Goal: Task Accomplishment & Management: Complete application form

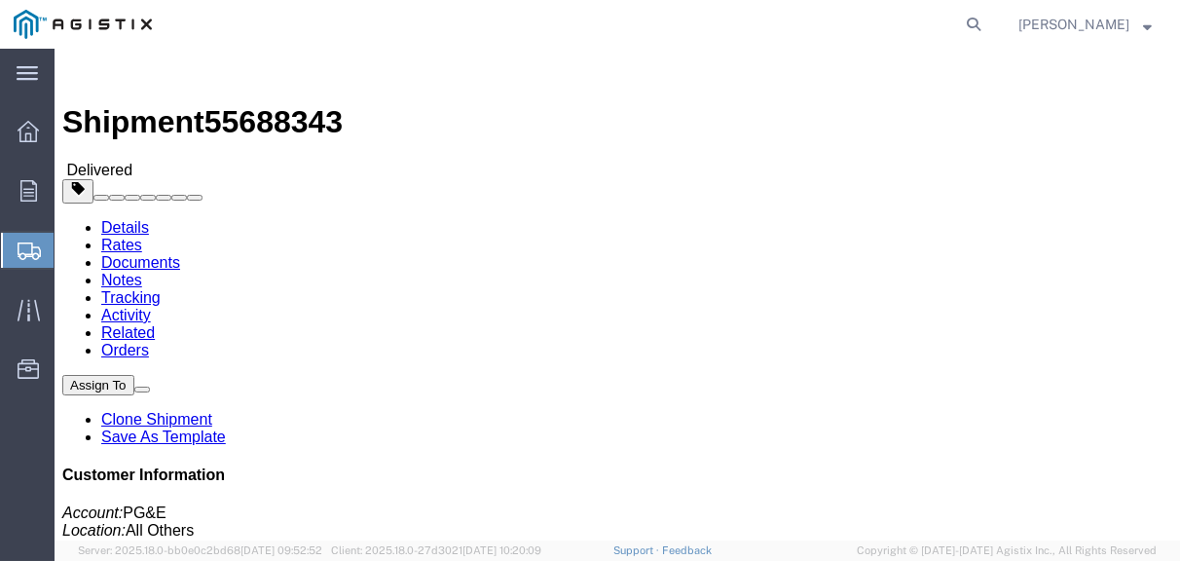
click at [0, 0] on span "Create Shipment" at bounding box center [0, 0] width 0 height 0
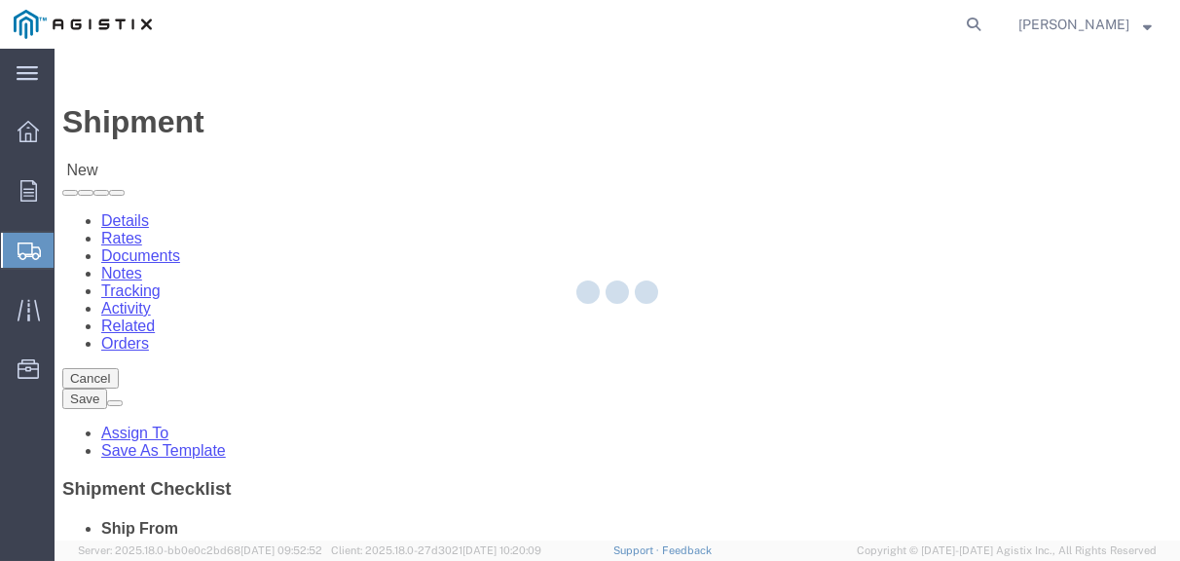
select select
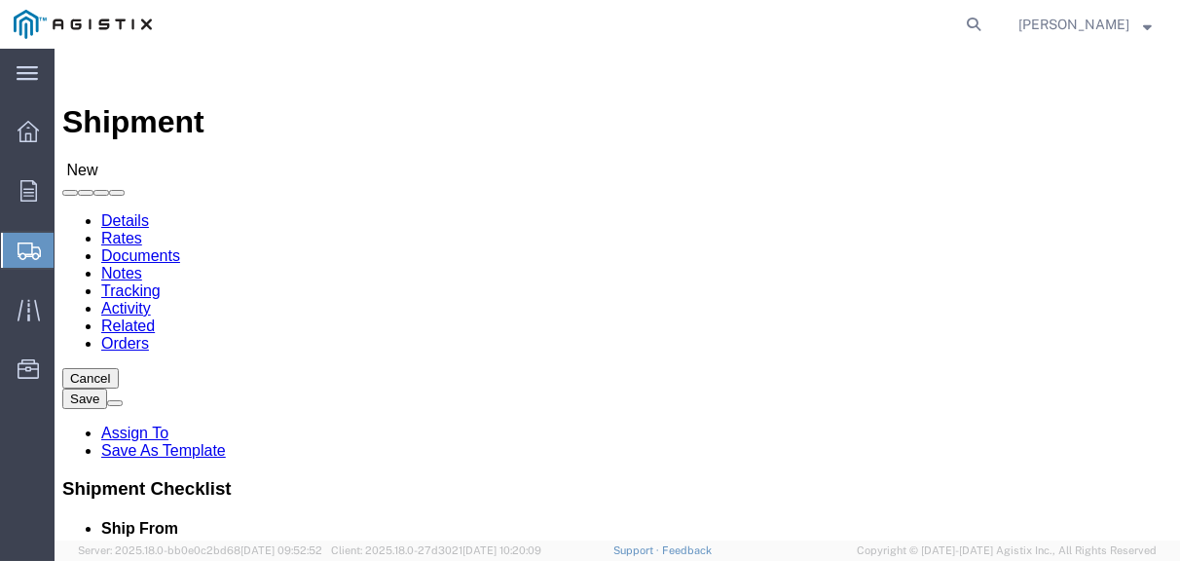
click select "Select PG&E Valmont Composite Structures"
select select "9596"
click select "Select PG&E Valmont Composite Structures"
select select
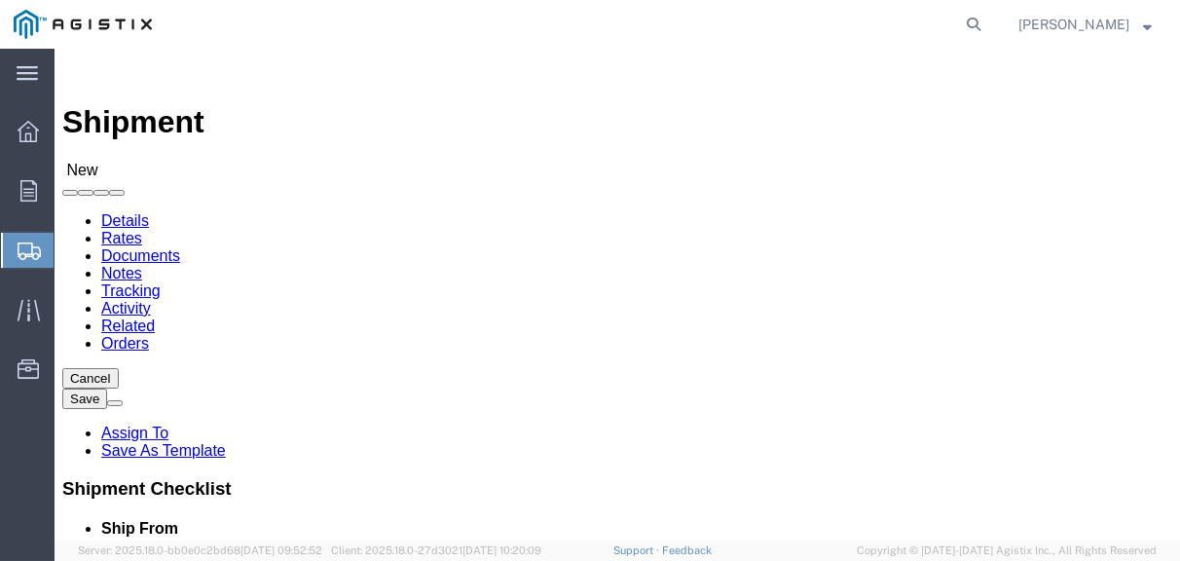
click select "Select All Others [GEOGRAPHIC_DATA] [GEOGRAPHIC_DATA] [GEOGRAPHIC_DATA] [GEOGRA…"
select select "23082"
click select "Select All Others [GEOGRAPHIC_DATA] [GEOGRAPHIC_DATA] [GEOGRAPHIC_DATA] [GEOGRA…"
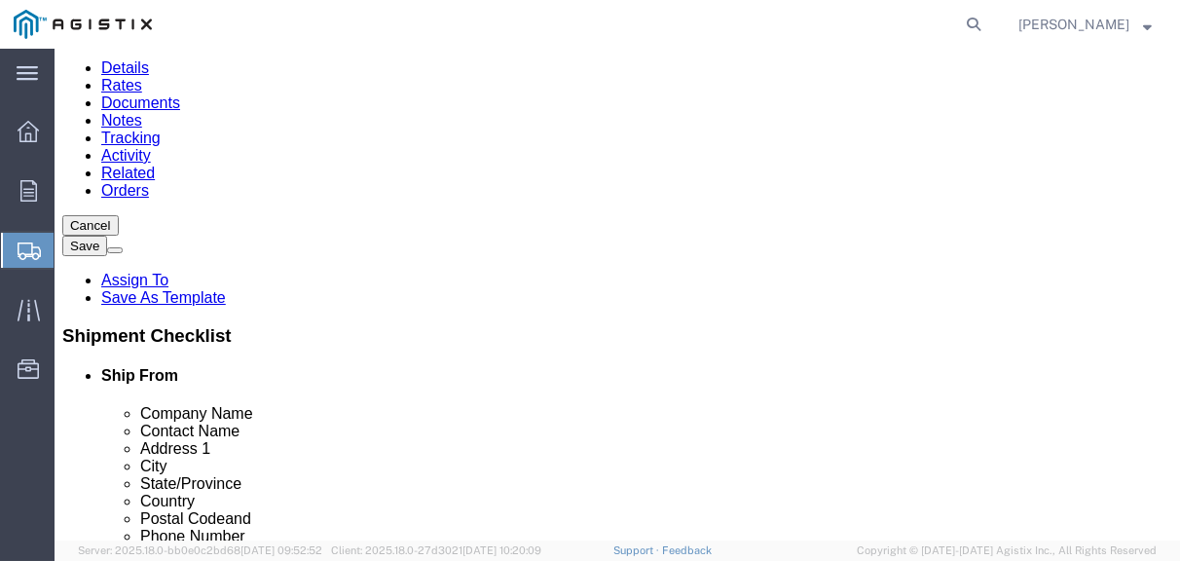
scroll to position [195, 0]
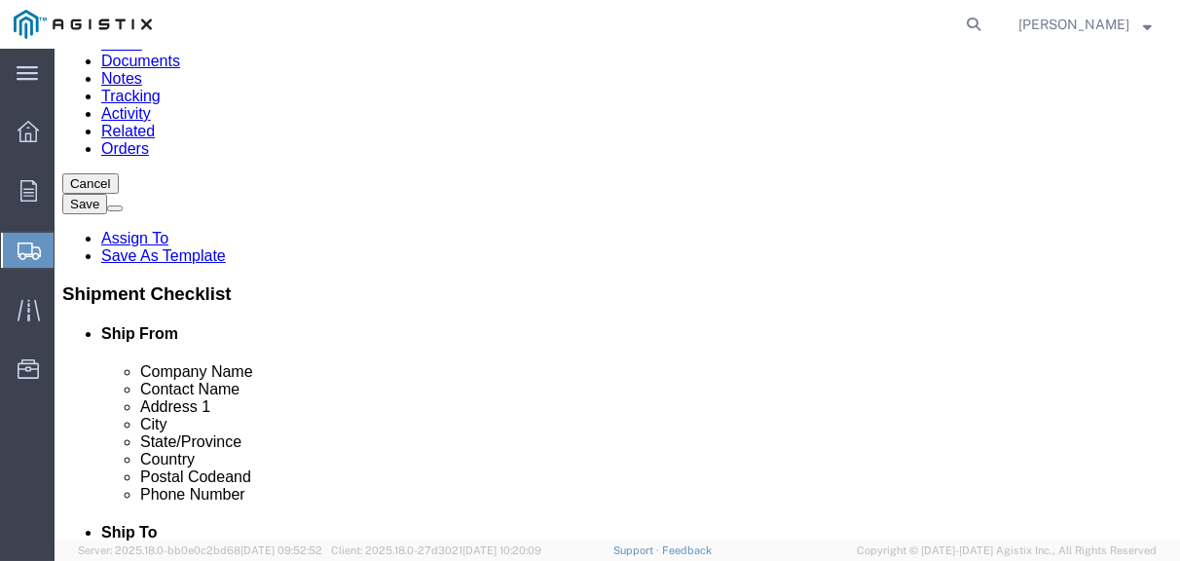
select select "MYPROFILE"
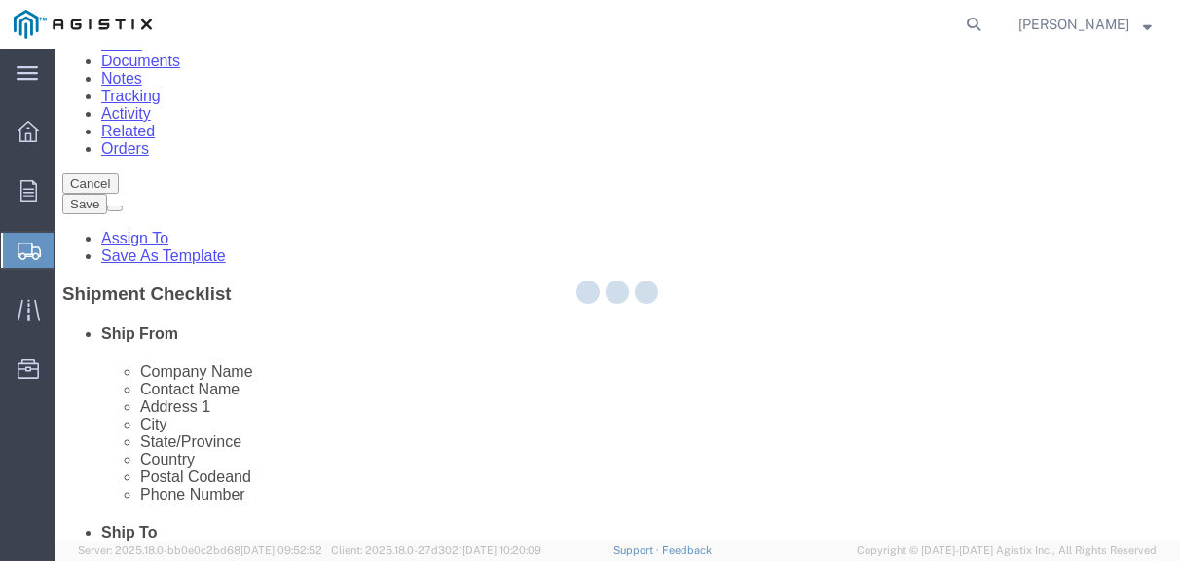
select select "SC"
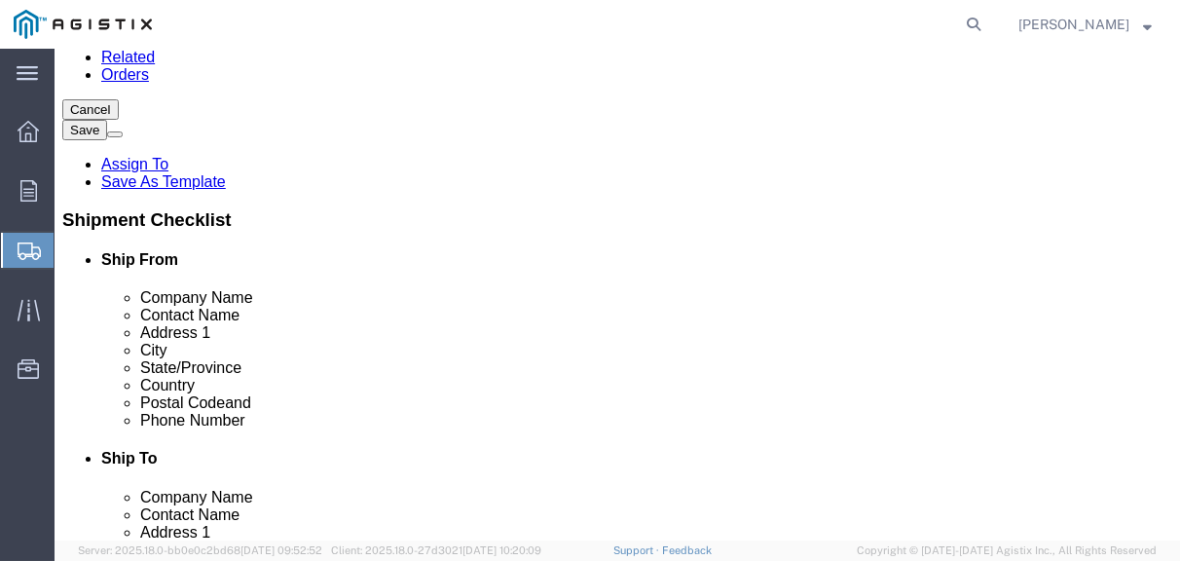
scroll to position [487, 0]
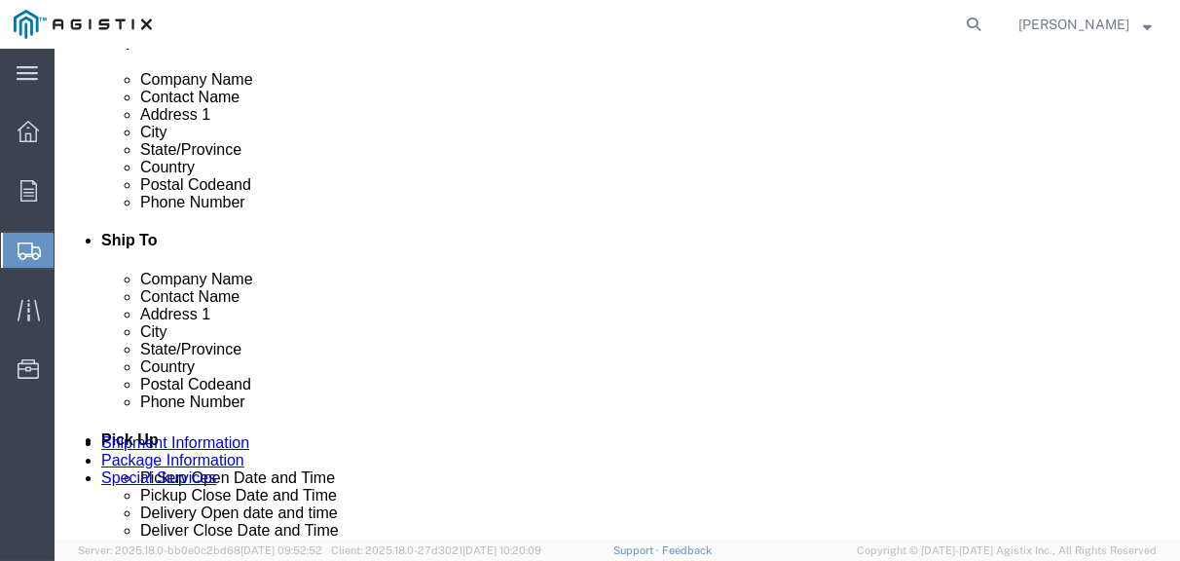
click input "text"
type input "[PHONE_NUMBER]"
click input "text"
type input "3"
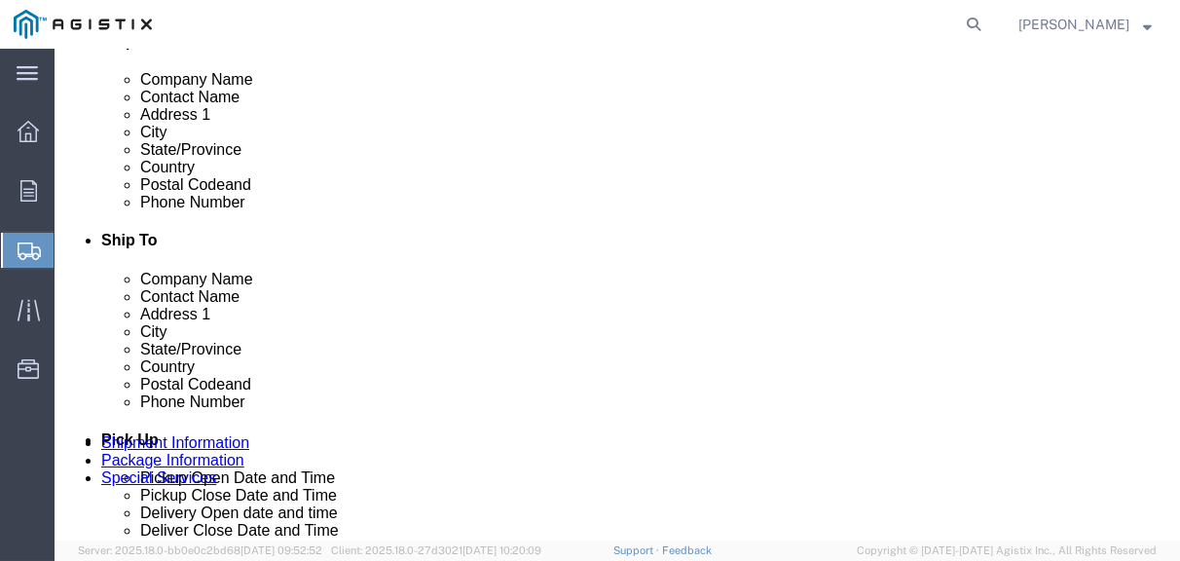
scroll to position [0, 6]
type input "1"
click input "[PHONE_NUMBER]"
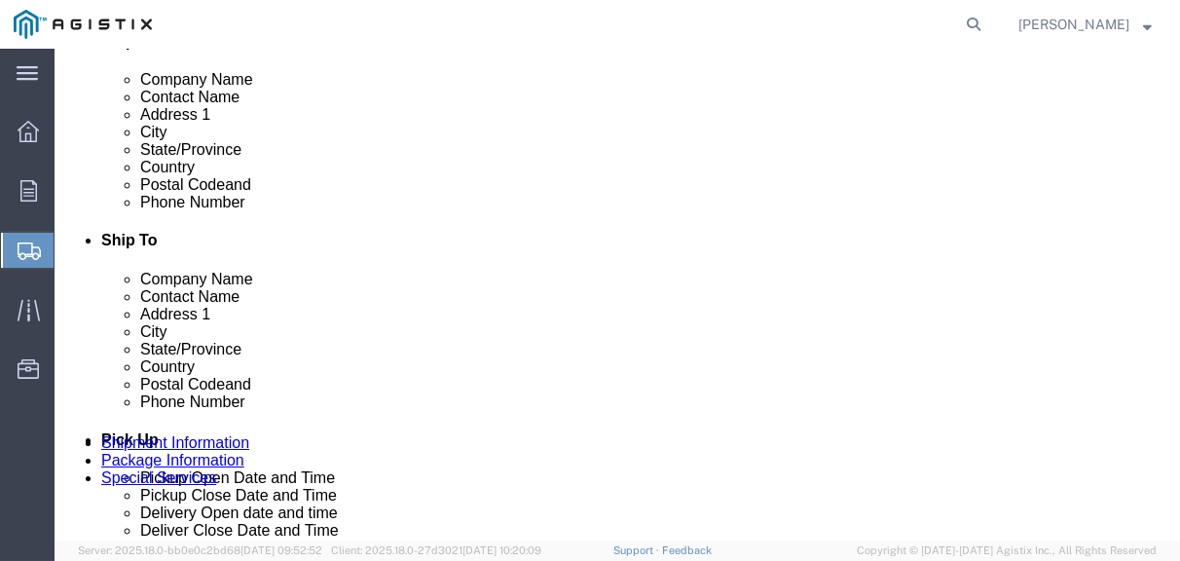
type input "[PHONE_NUMBER]"
click input "text"
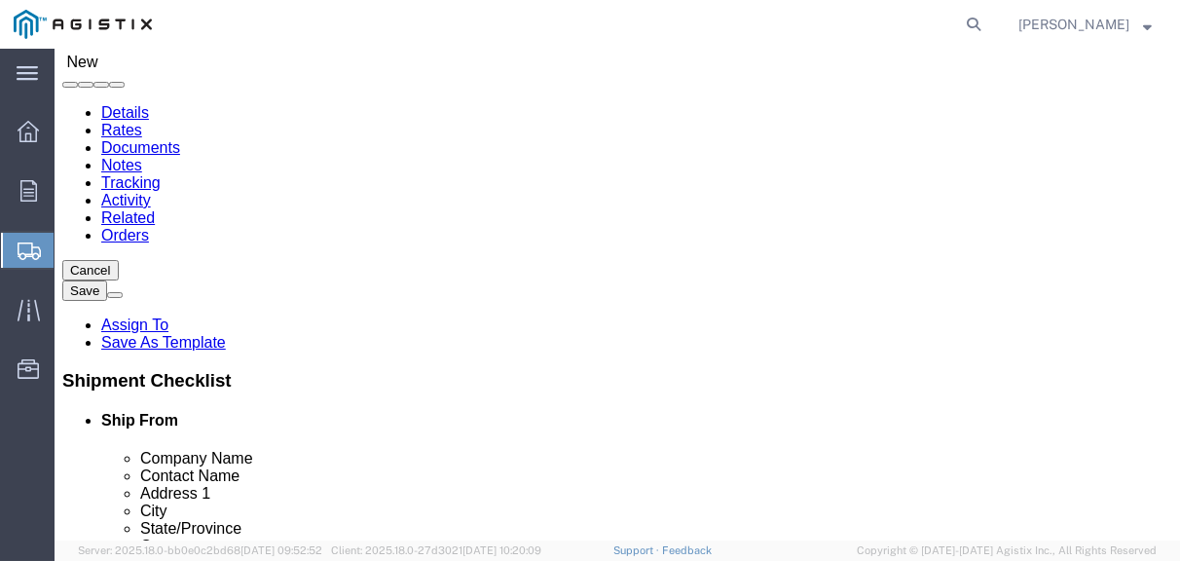
scroll to position [97, 0]
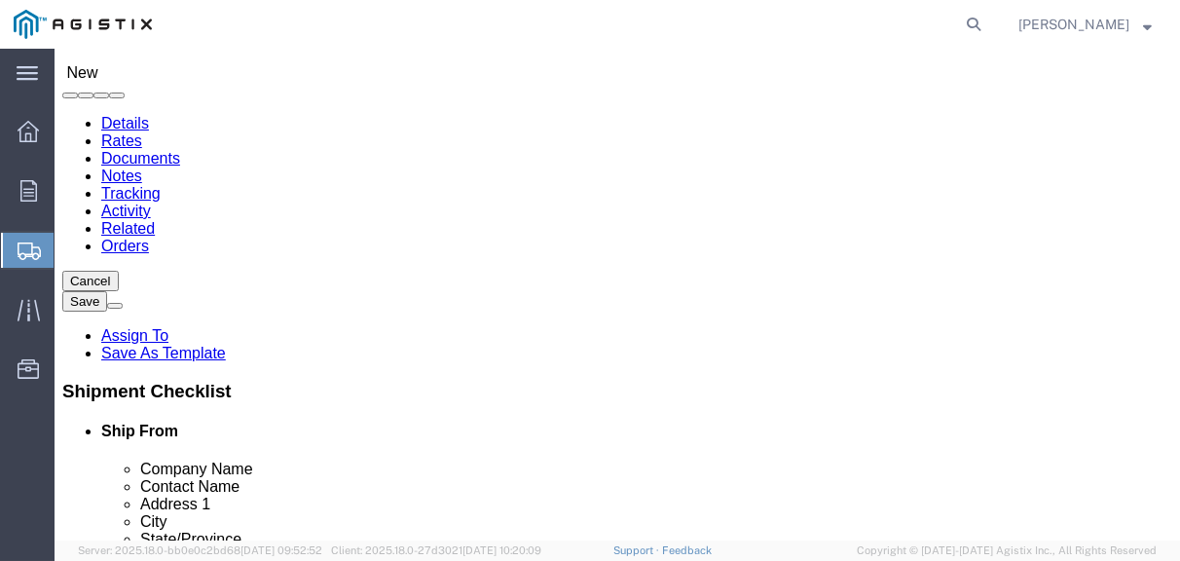
type input "1044"
click input "text"
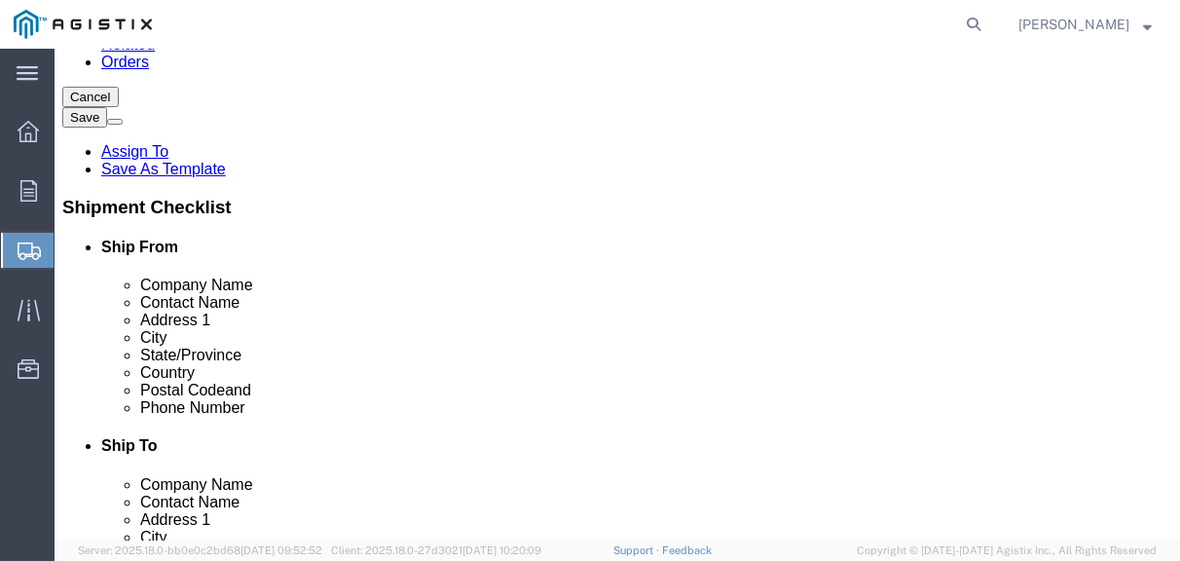
scroll to position [292, 0]
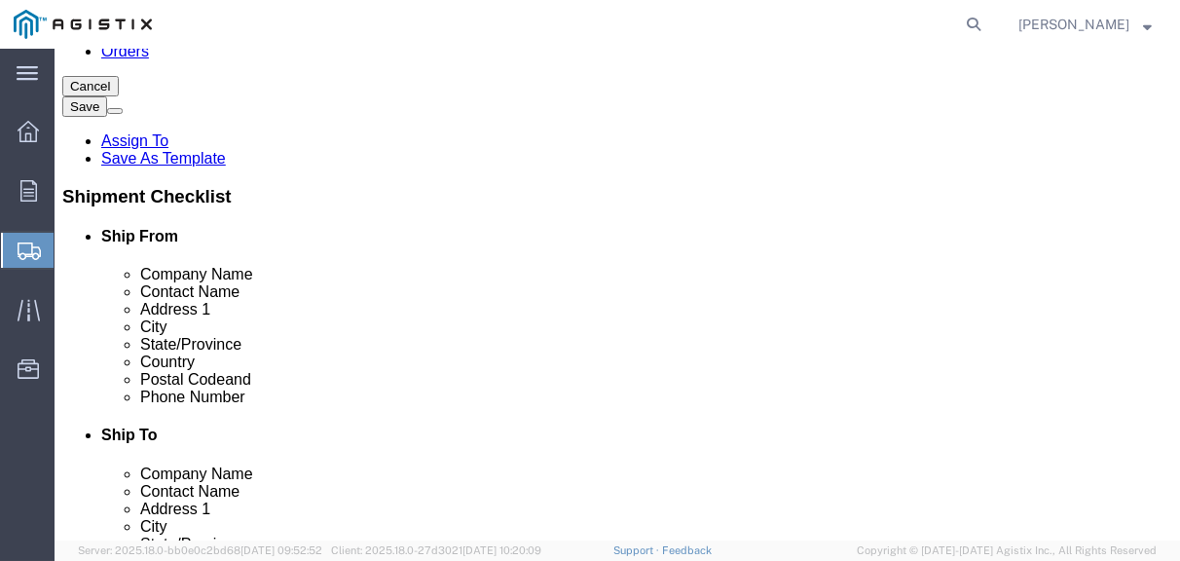
type input "PG&E"
click label "Contact Name"
click input "text"
type input "[STREET_ADDRESS]"
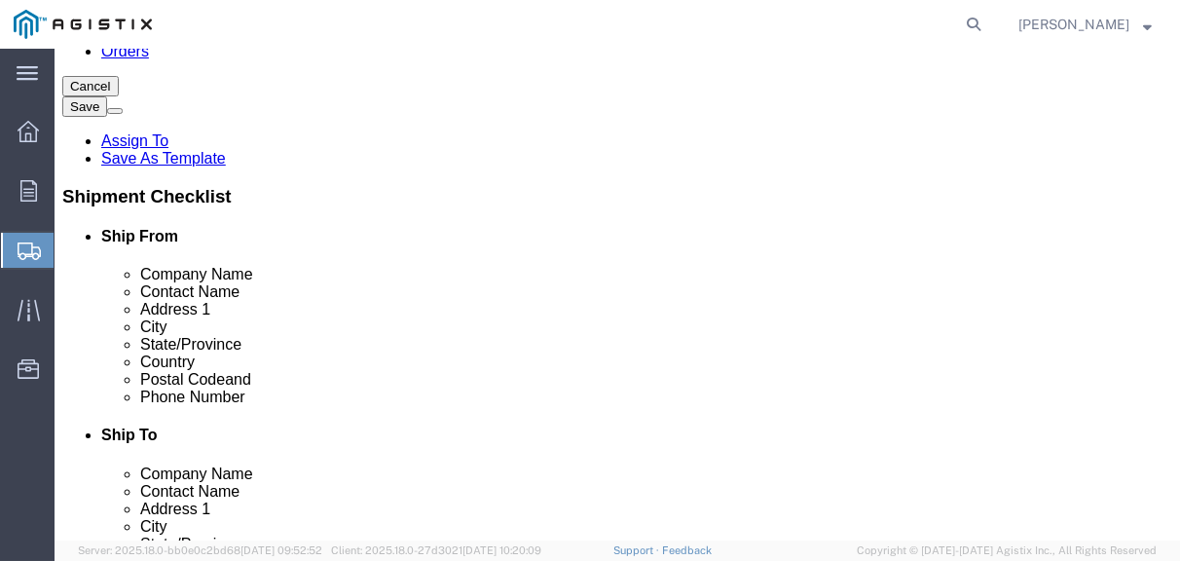
click input "text"
type input "[GEOGRAPHIC_DATA]"
click p "- PG&E - ([PERSON_NAME]) [STREET_ADDRESS]"
select select "CA"
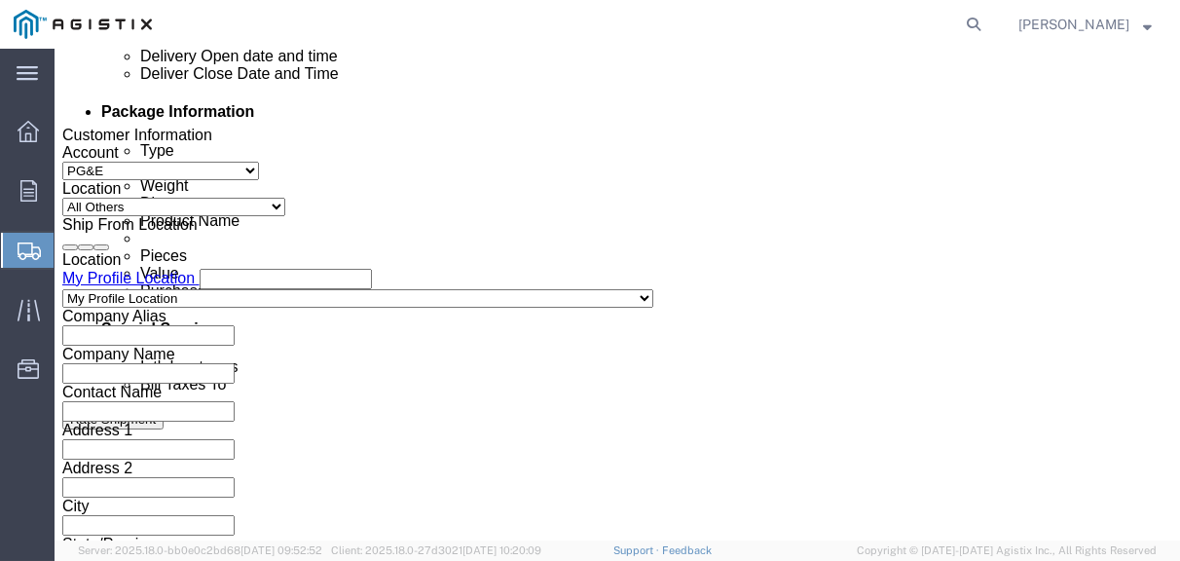
scroll to position [974, 0]
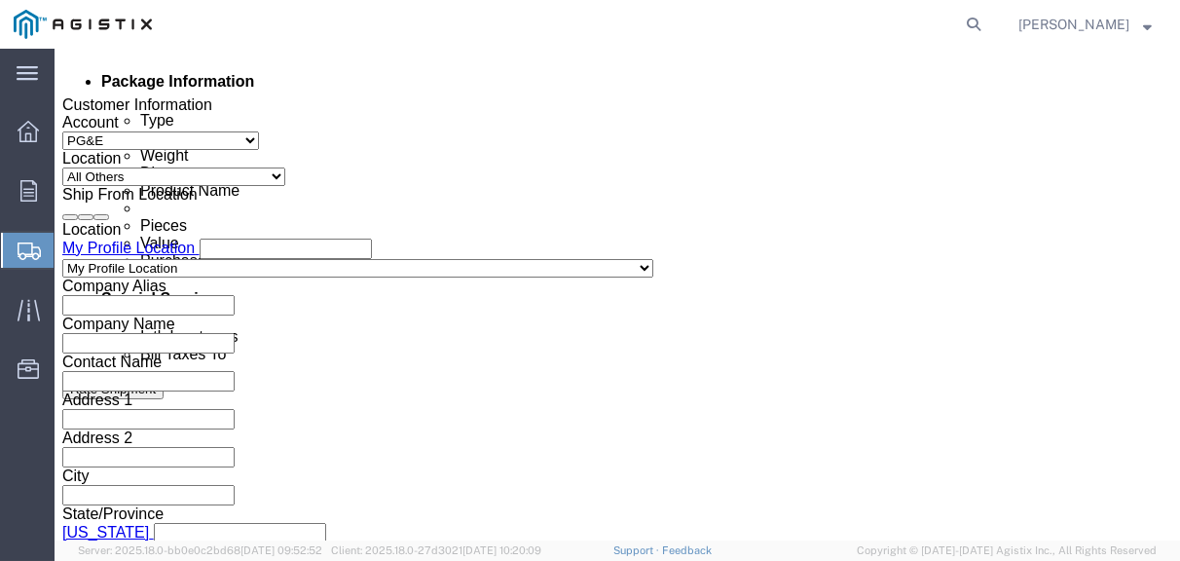
type input "[GEOGRAPHIC_DATA]"
click div "[DATE] 8:00 AM"
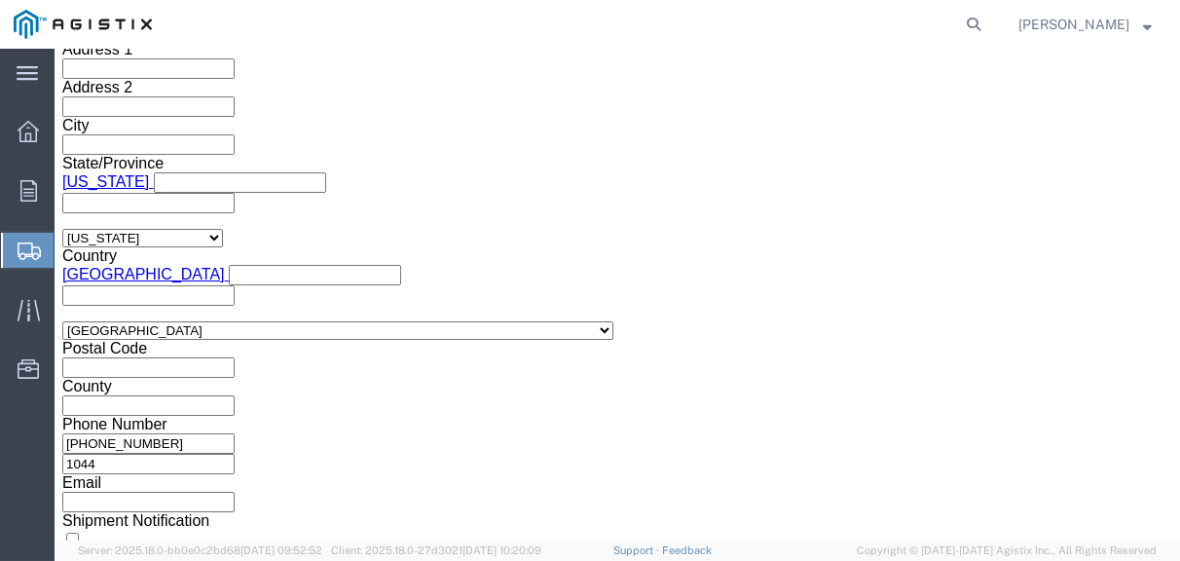
click input "3:00 AM"
type input "3:00 PM"
click button "Apply"
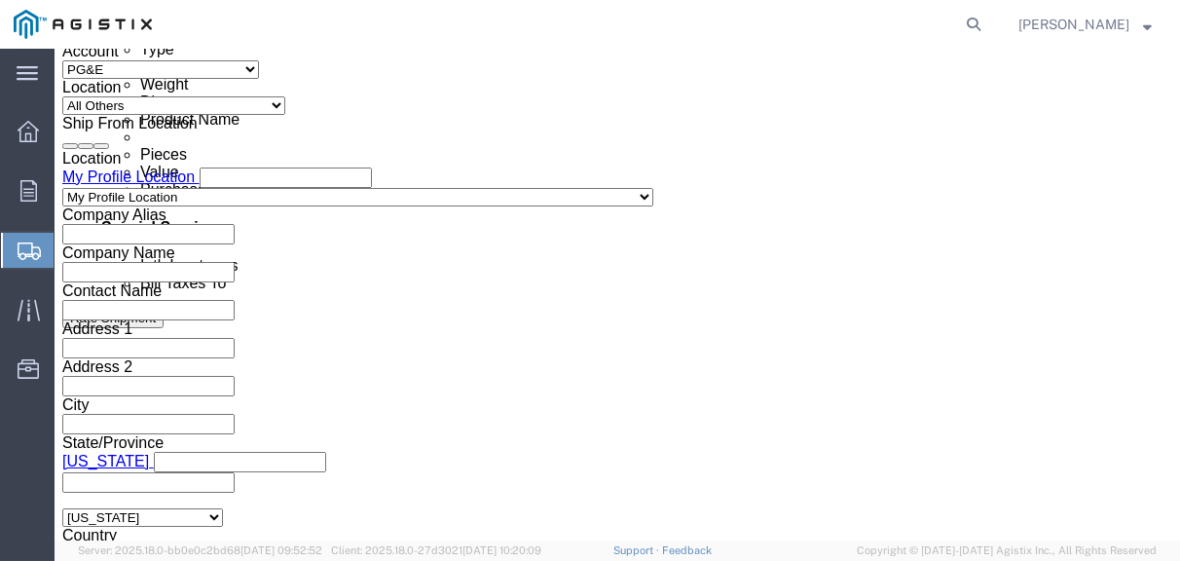
scroll to position [935, 0]
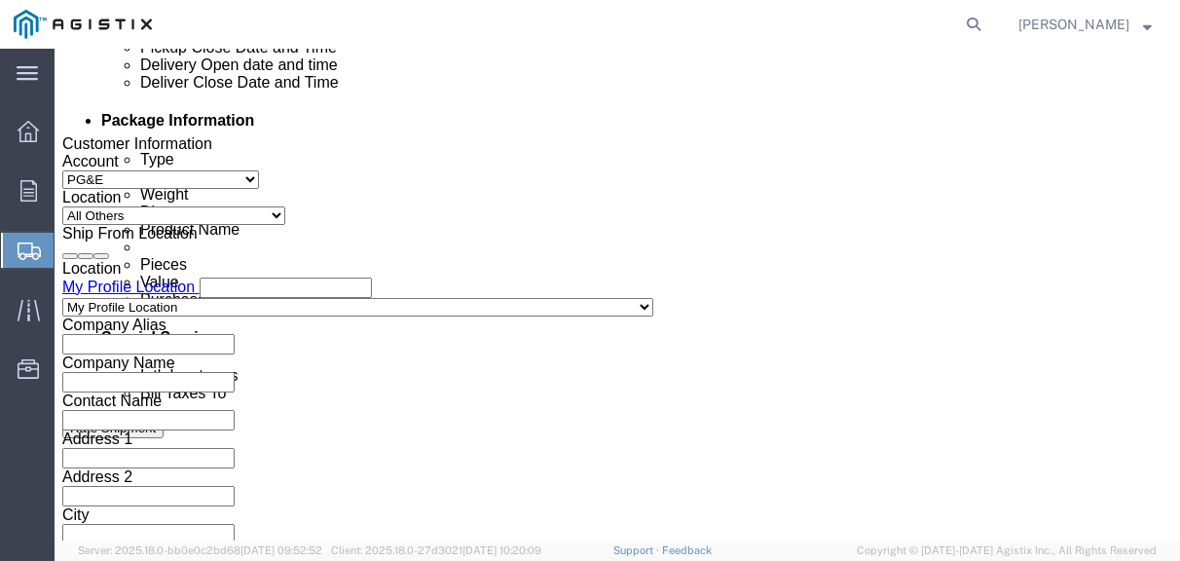
click icon
click div
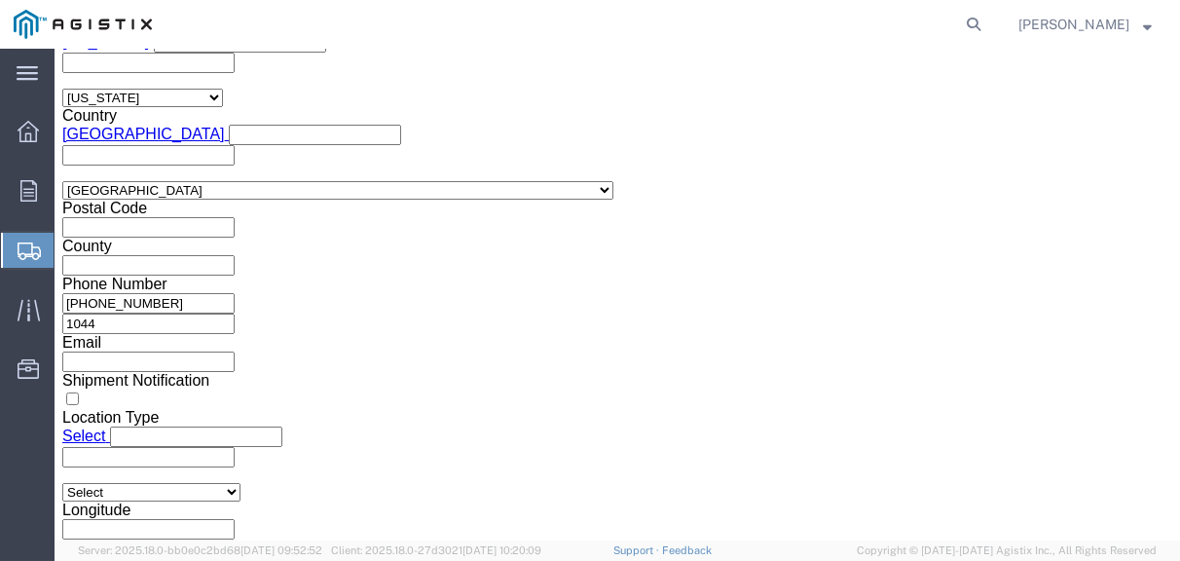
click input "4:00 PM"
click input "8:00 PM"
type input "8:00 AM"
click button "Apply"
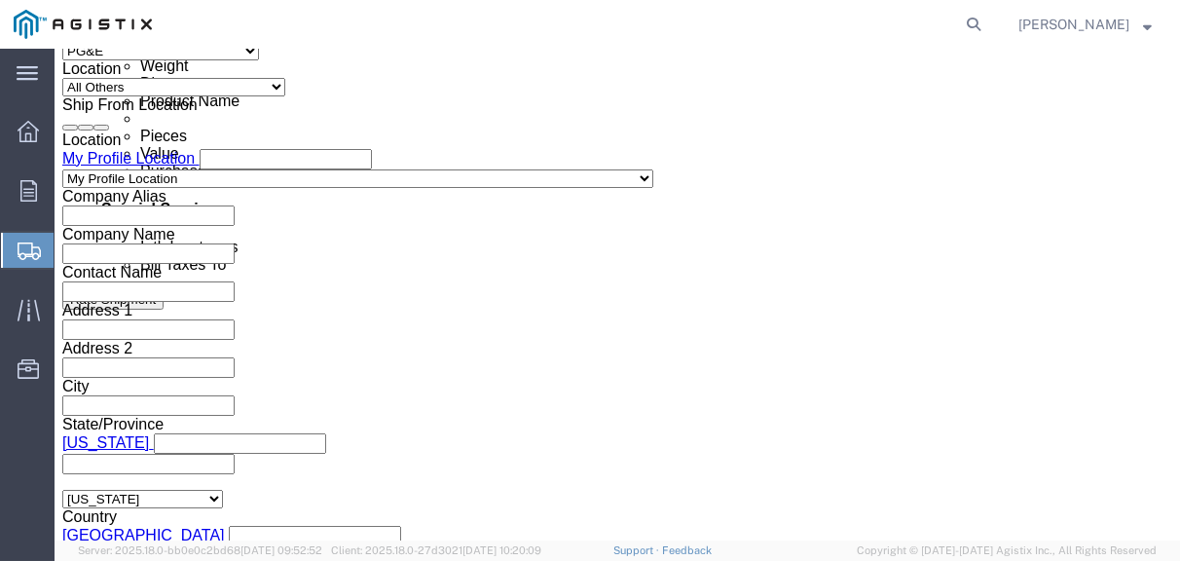
scroll to position [979, 0]
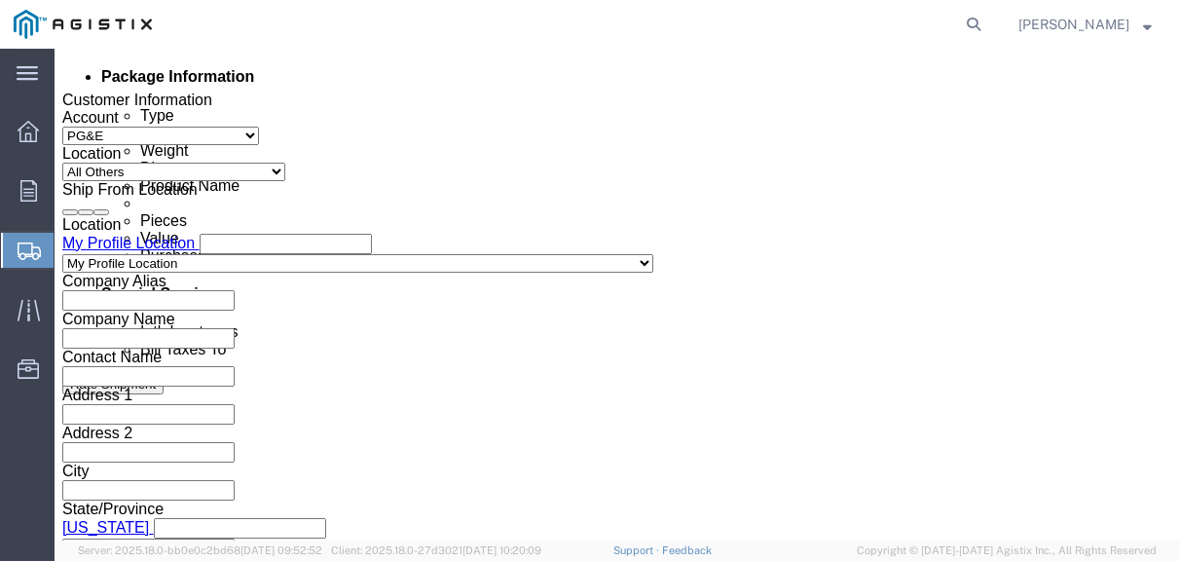
click div
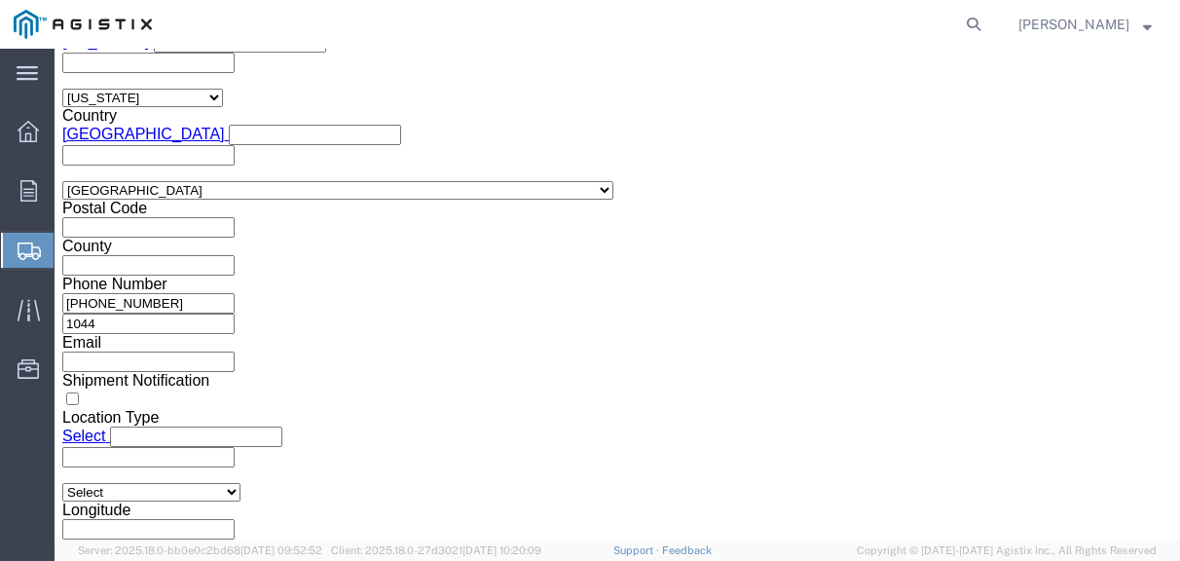
click input "5:00 AM"
type input "5:00 PM"
click button "Apply"
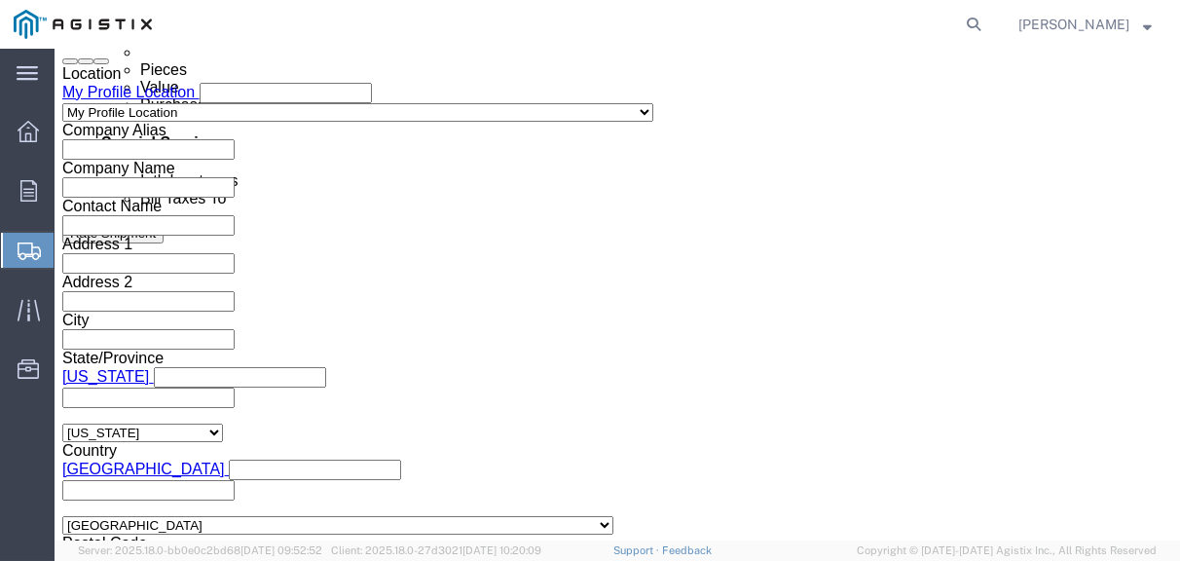
scroll to position [1172, 0]
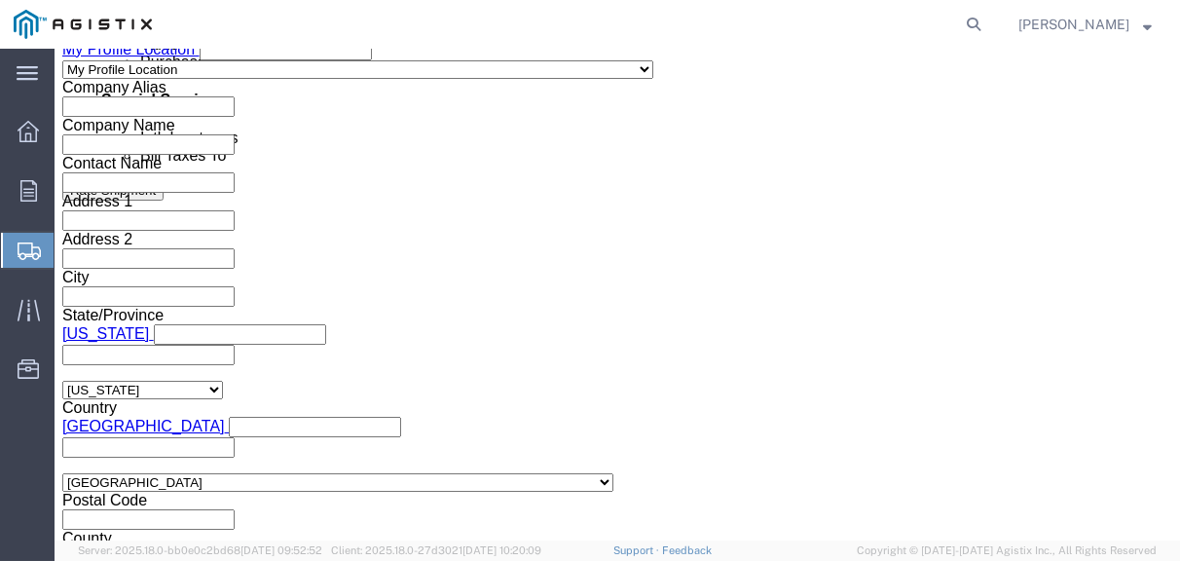
click input "text"
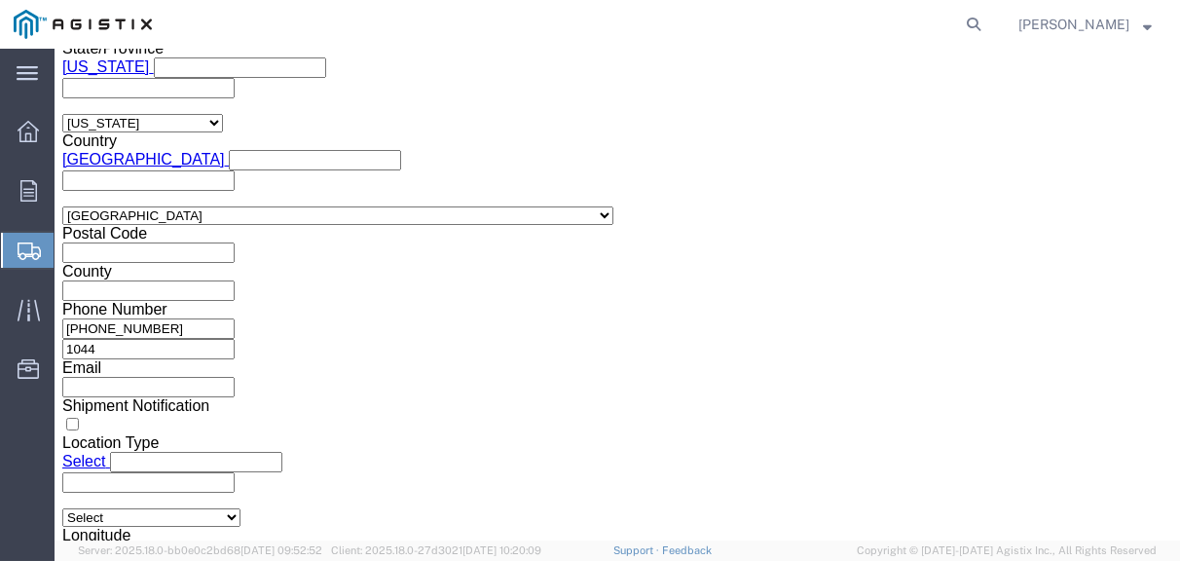
scroll to position [1528, 0]
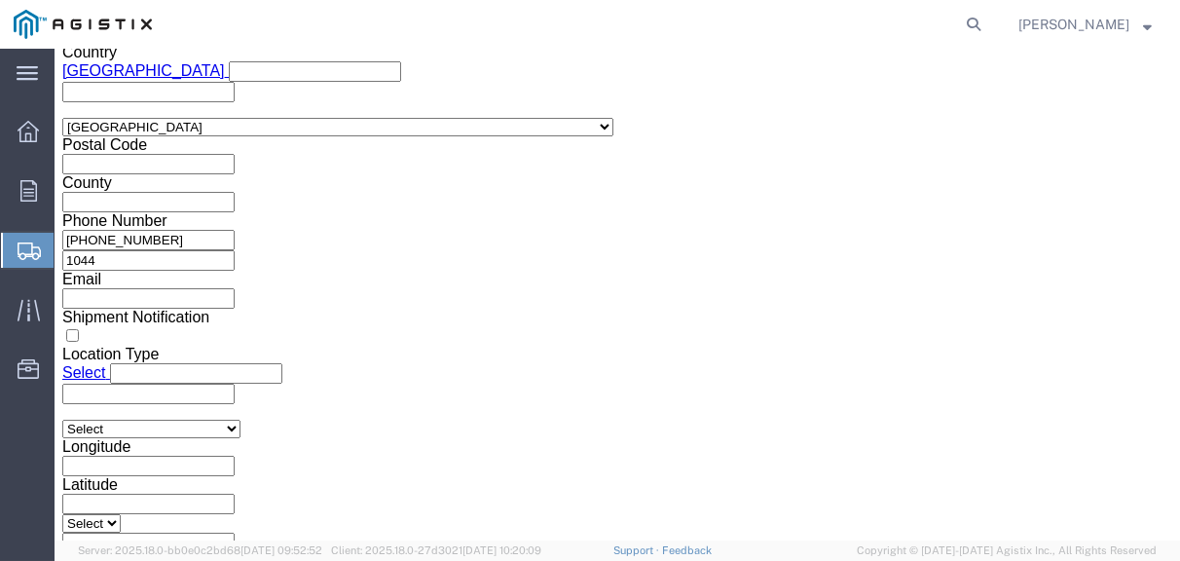
type input "3501416796"
click button "Continue"
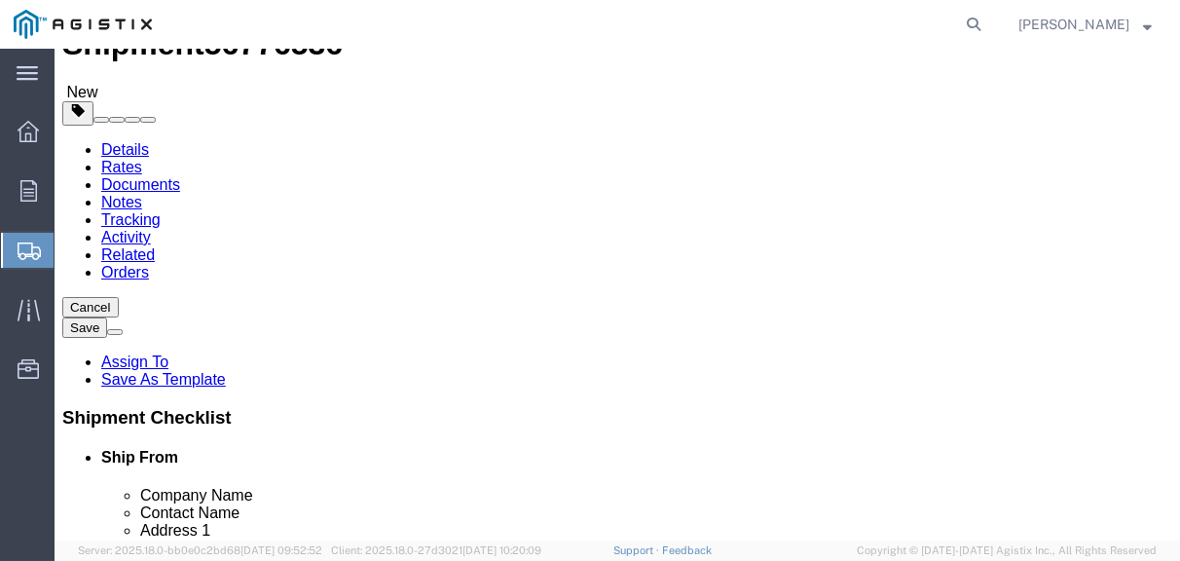
scroll to position [107, 0]
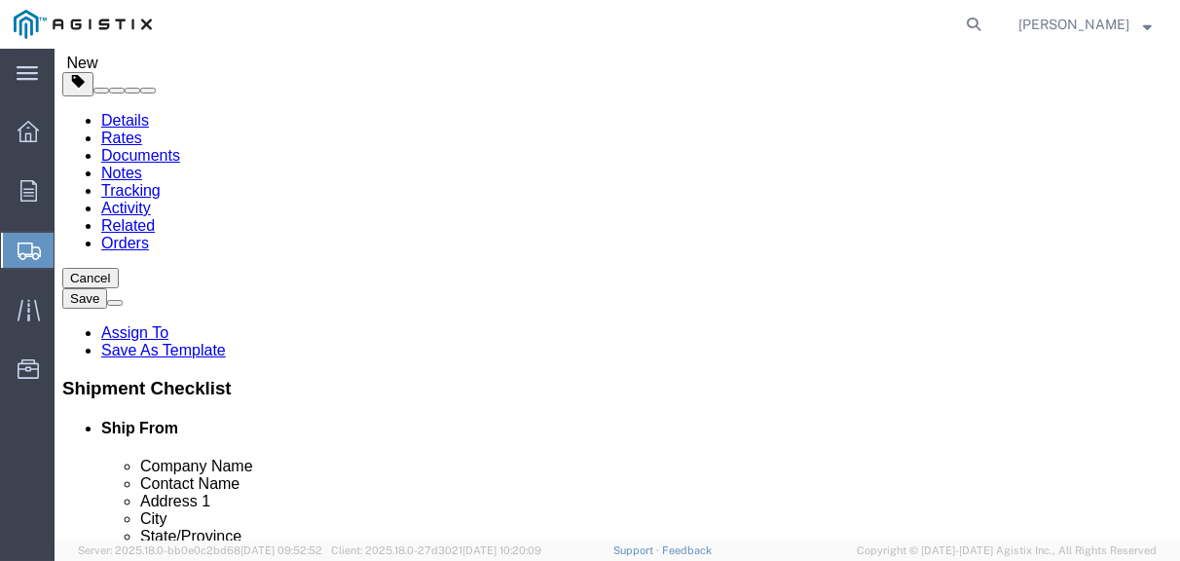
click select "Select Bulk Bundle(s) Cardboard Box(es) Carton(s) Crate(s) Drum(s) (Fiberboard)…"
select select "PSNS"
click select "Select Bulk Bundle(s) Cardboard Box(es) Carton(s) Crate(s) Drum(s) (Fiberboard)…"
click input "text"
type input "96"
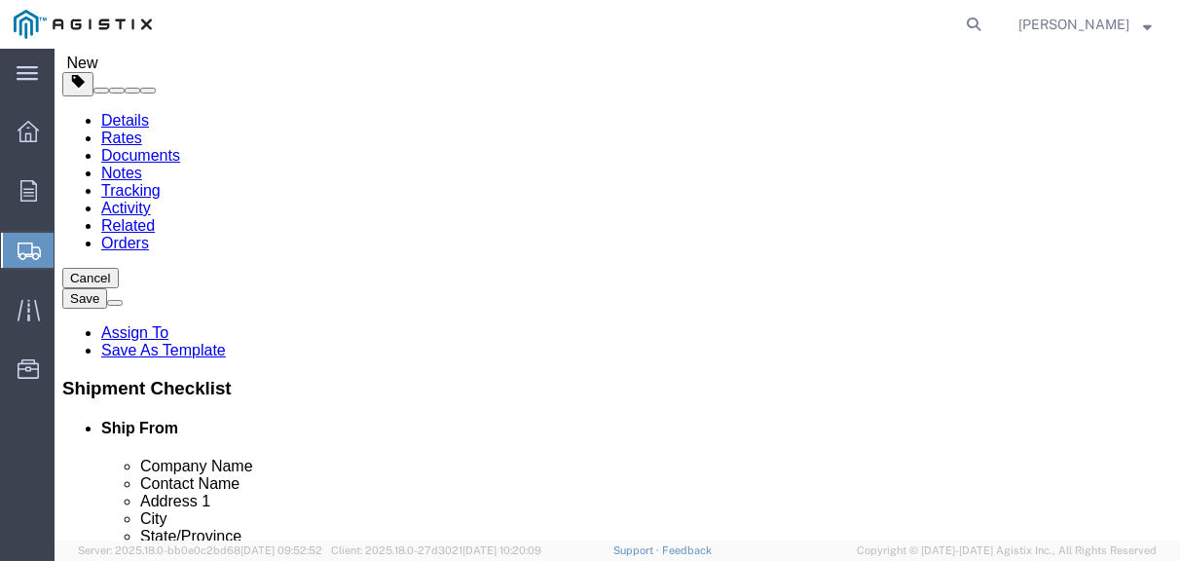
click input "text"
type input "40"
click input "text"
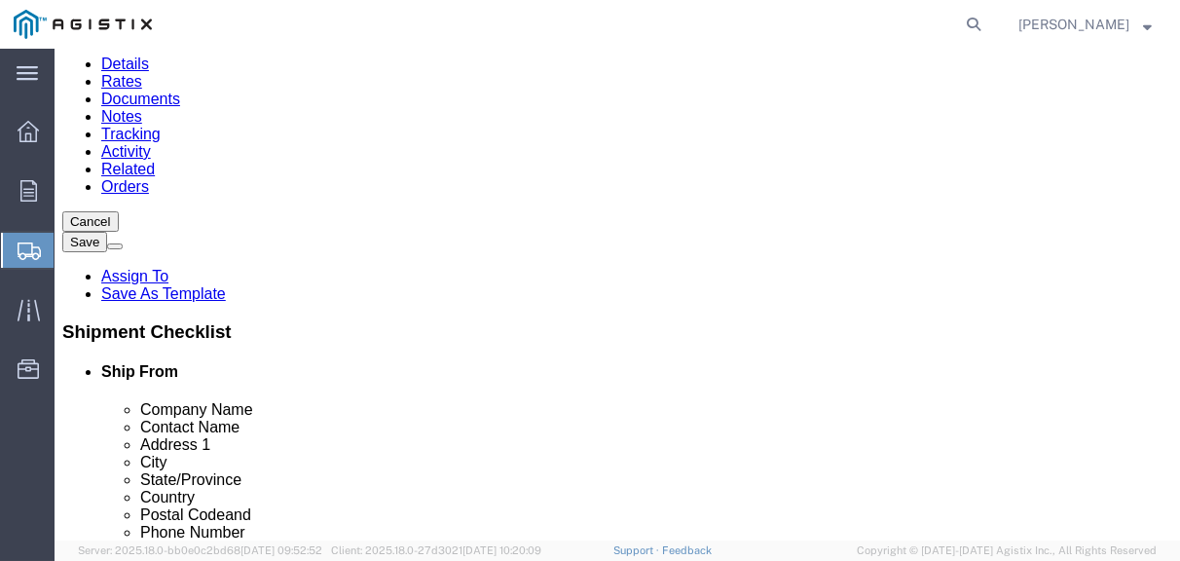
scroll to position [204, 0]
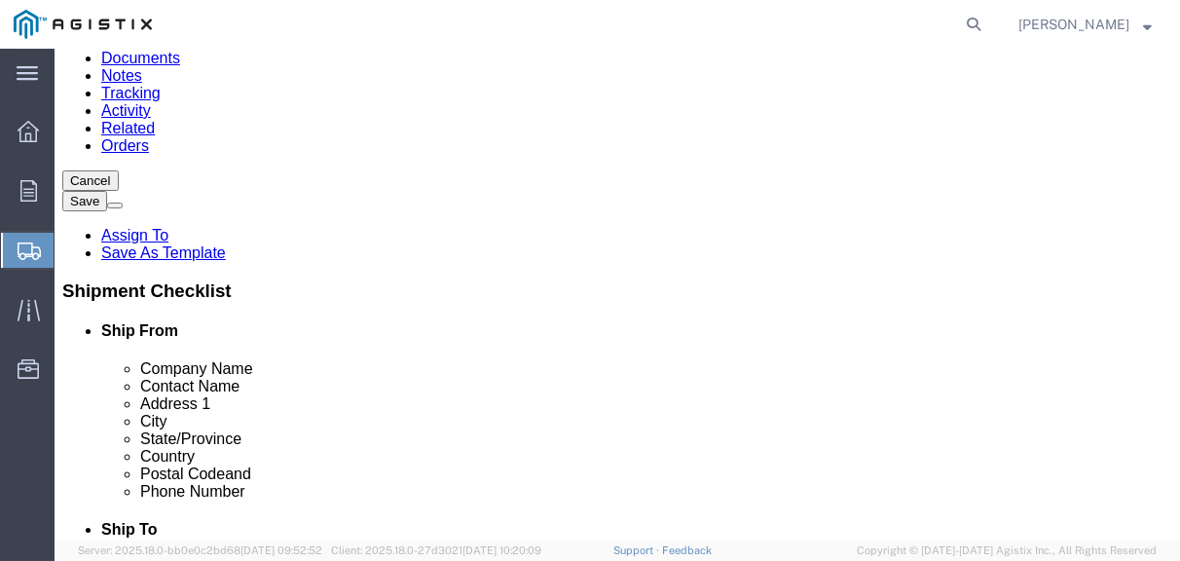
type input "24"
click input "0.00"
type input "0"
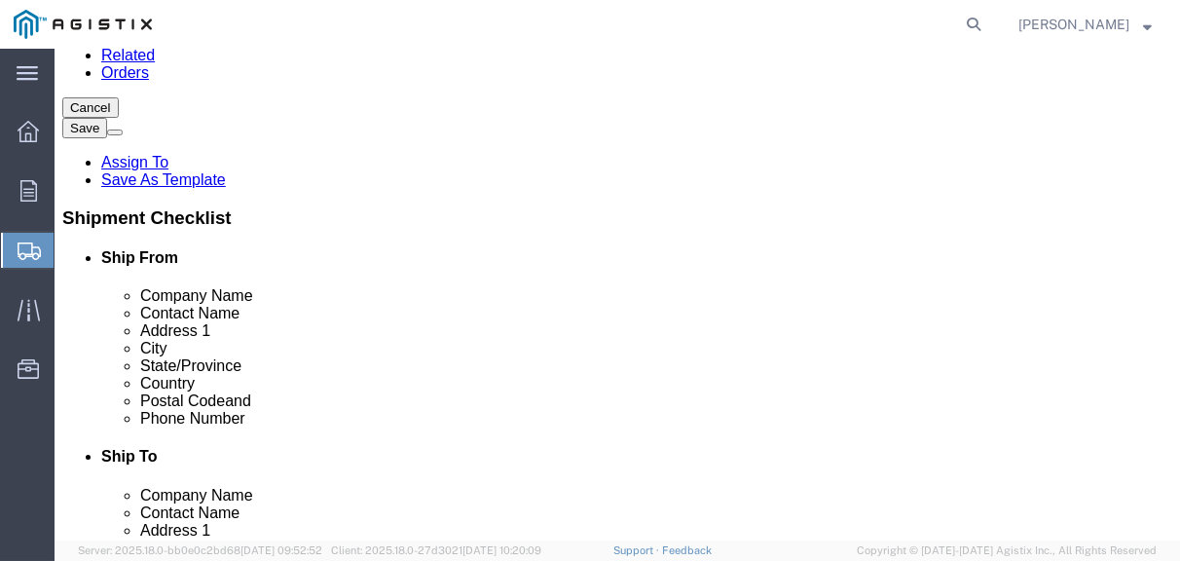
scroll to position [316, 0]
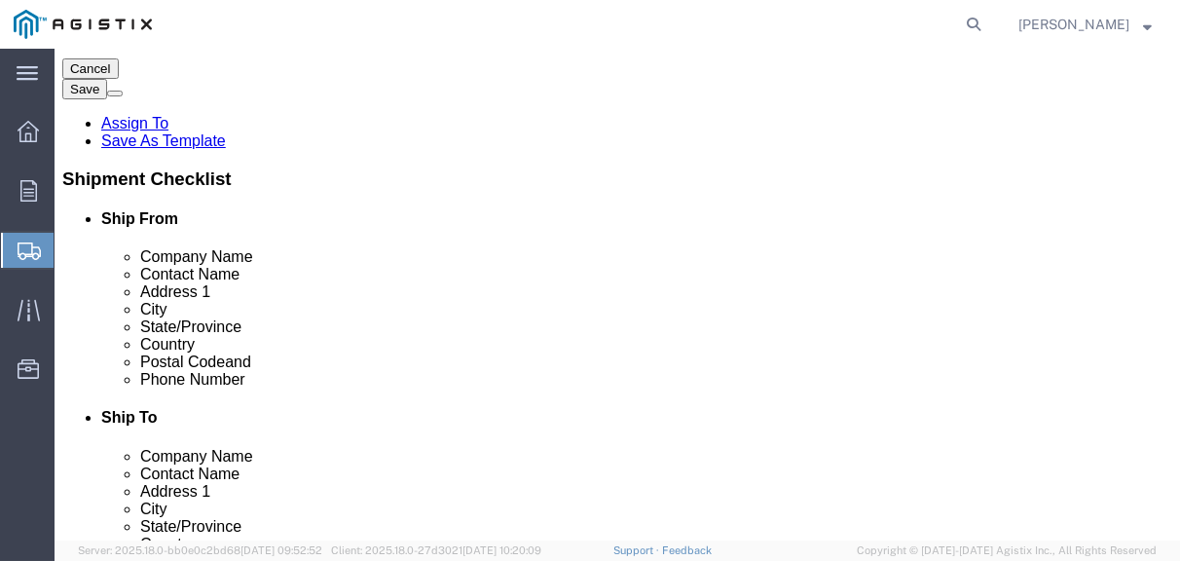
type input "123"
click link "Add Content"
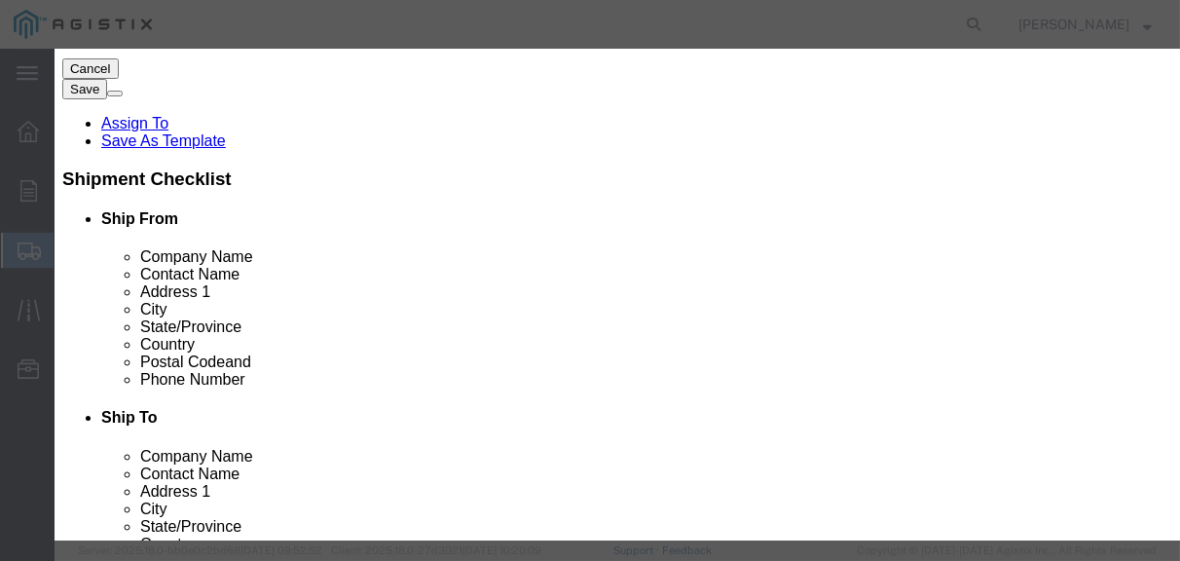
click input "text"
type input "c"
type input "COMPOSITE POSTS"
click input "0"
type input "11"
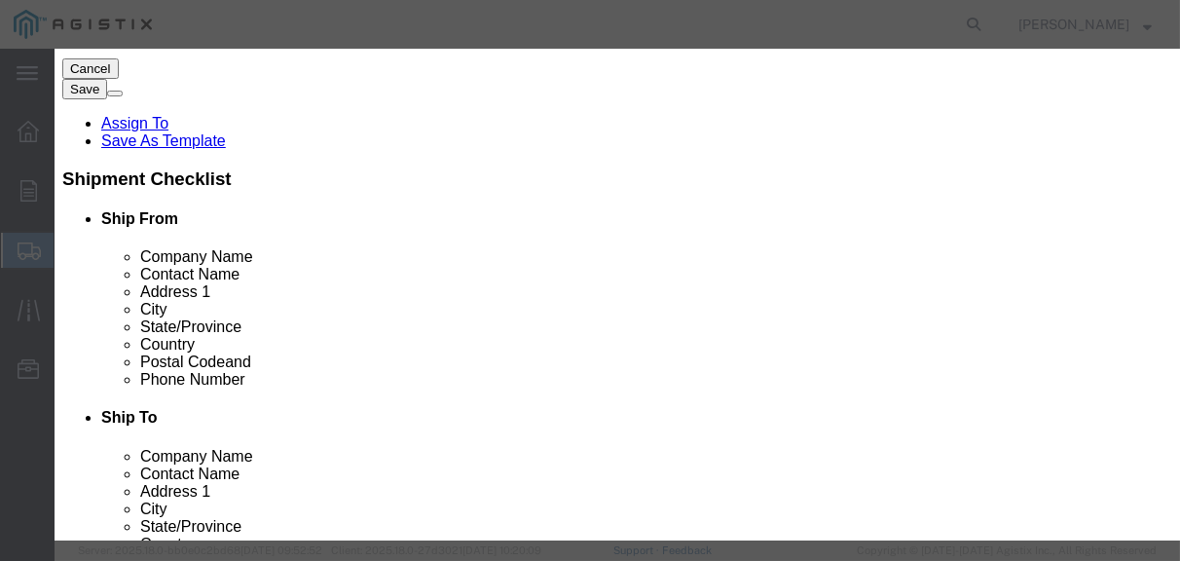
click input "text"
type input "596.62"
click button "Save & Close"
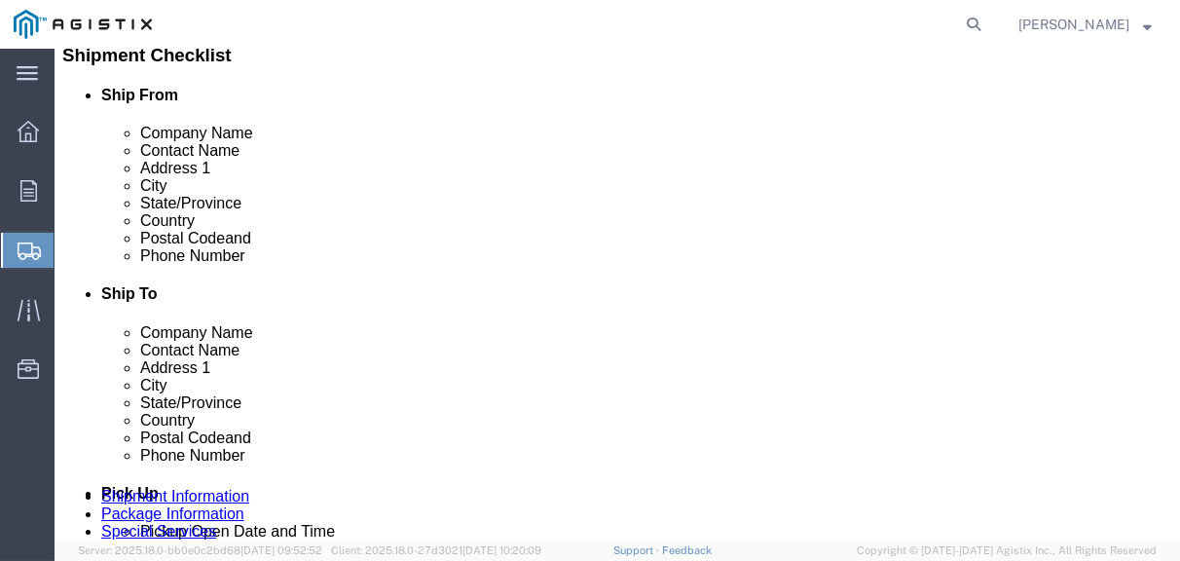
scroll to position [468, 0]
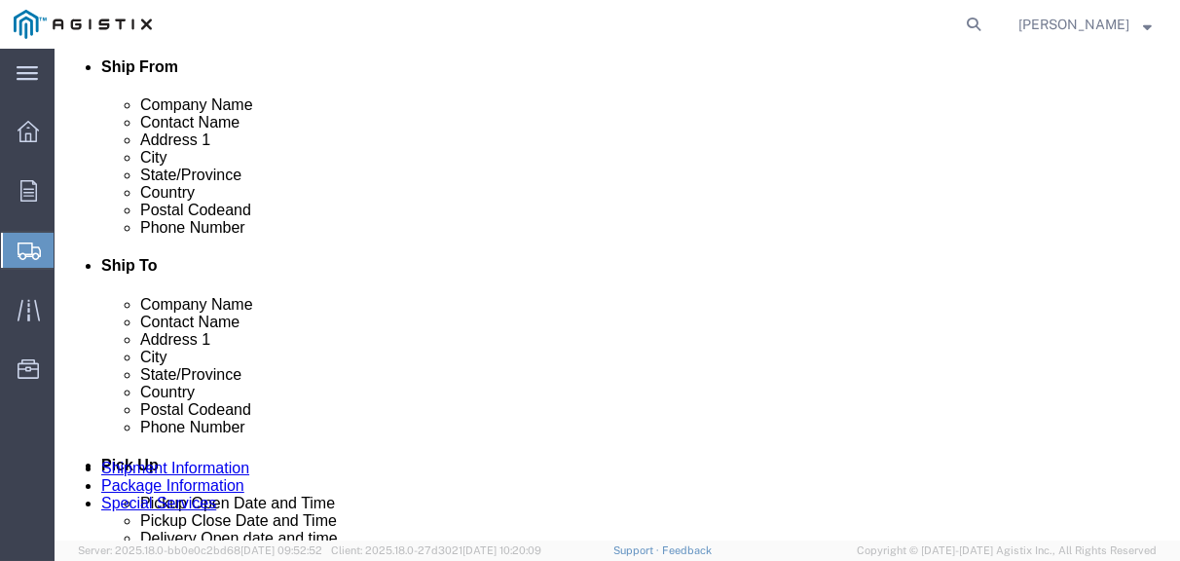
click button "Continue"
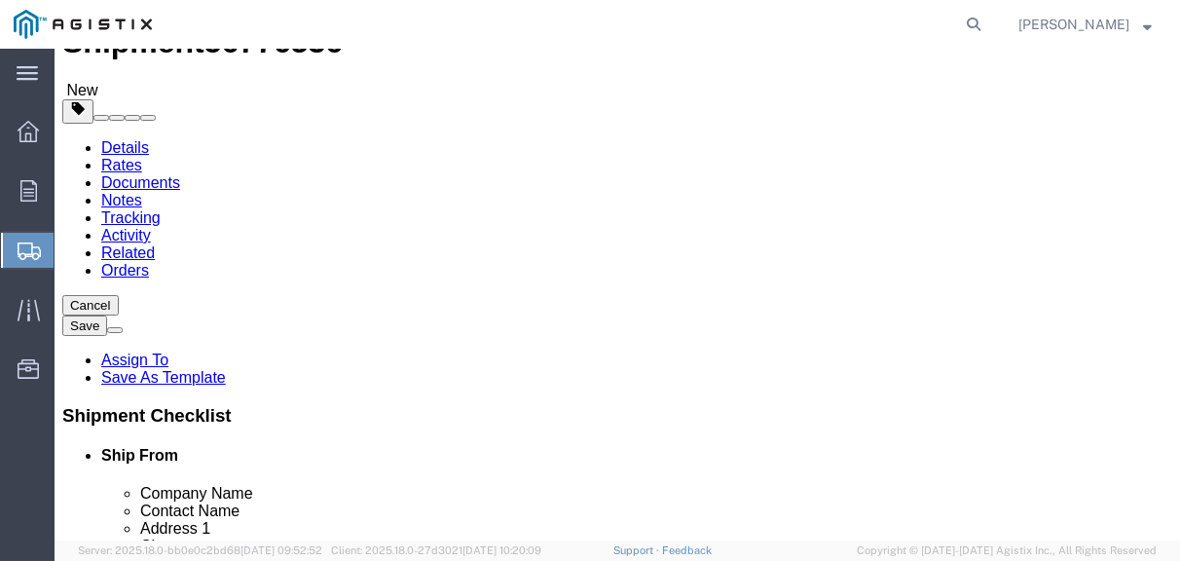
scroll to position [0, 0]
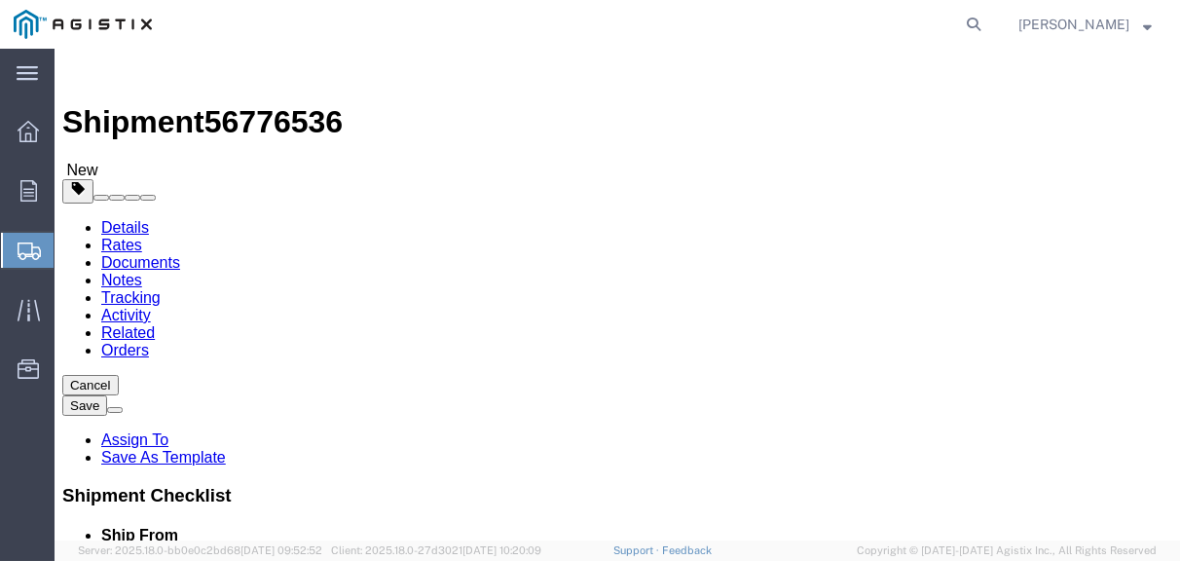
click input "text"
type input "[PERSON_NAME]"
type input "[PERSON_NAME][EMAIL_ADDRESS][PERSON_NAME][DOMAIN_NAME]"
click input "Include shipping documents"
checkbox input "true"
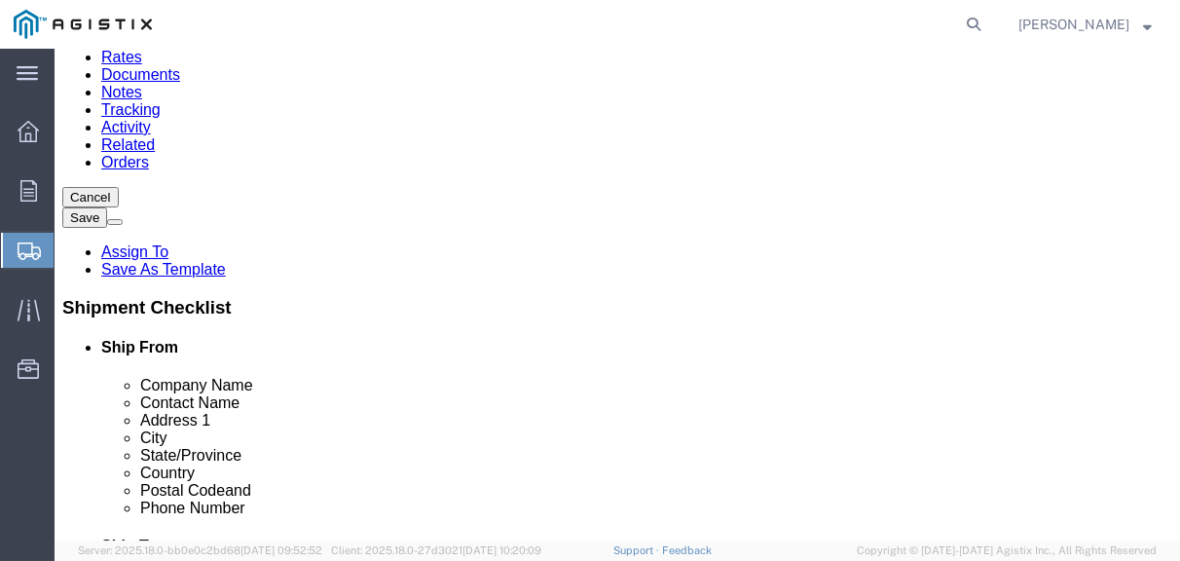
scroll to position [195, 0]
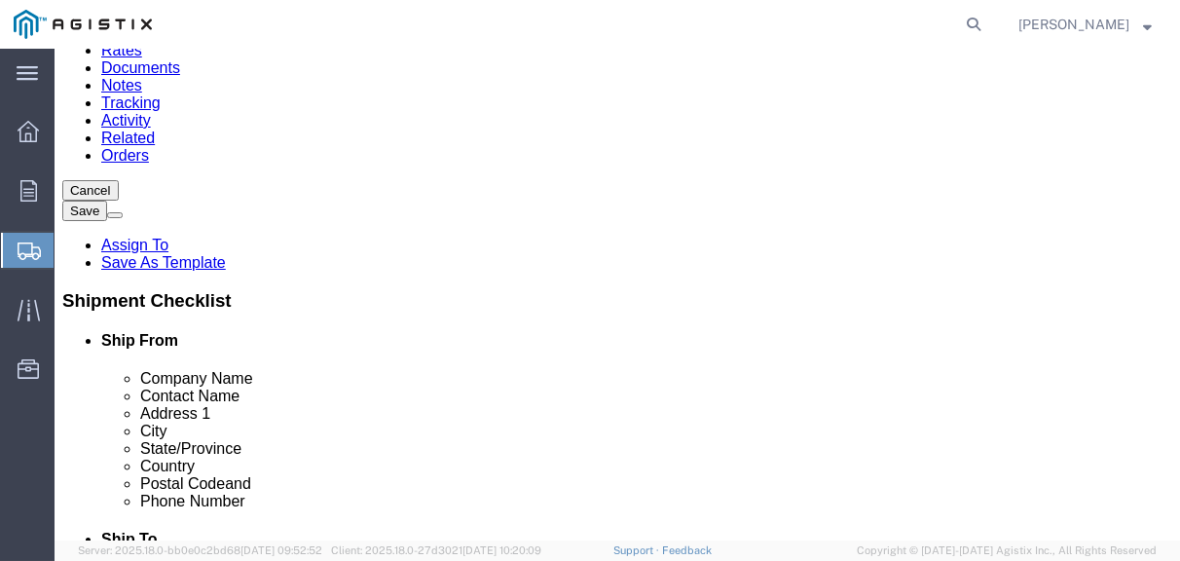
click button "Rate Shipment"
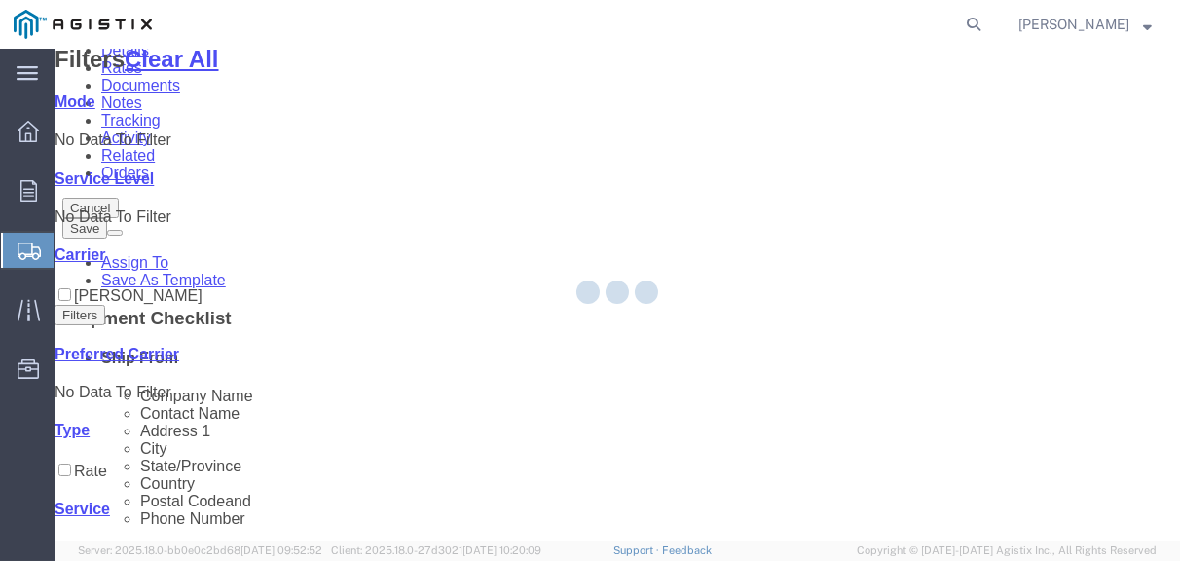
scroll to position [0, 0]
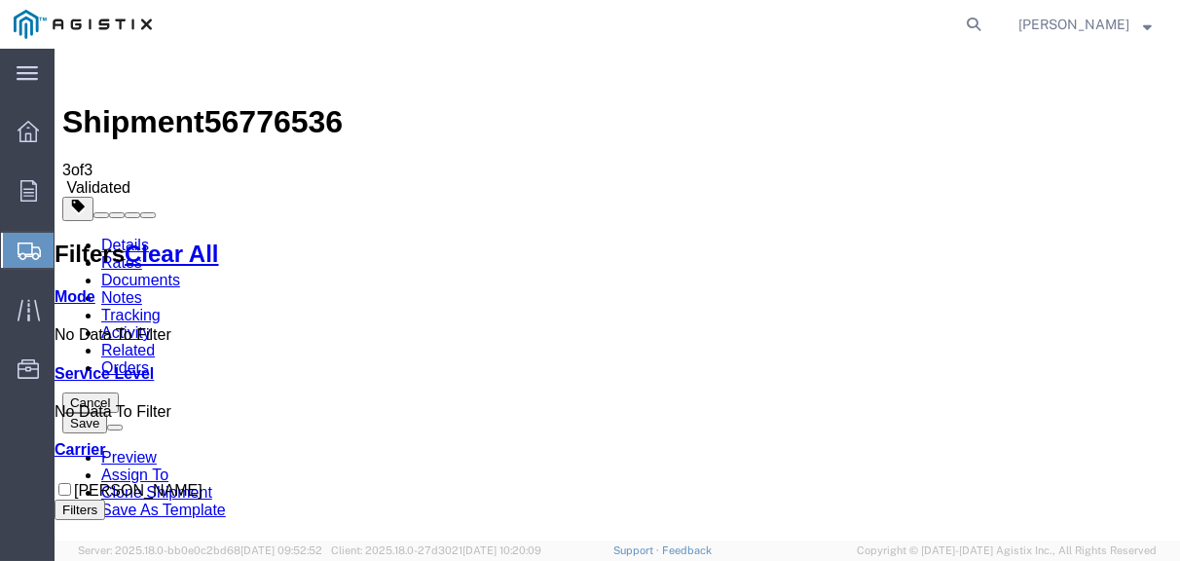
checkbox input "true"
